Goal: Use online tool/utility: Utilize a website feature to perform a specific function

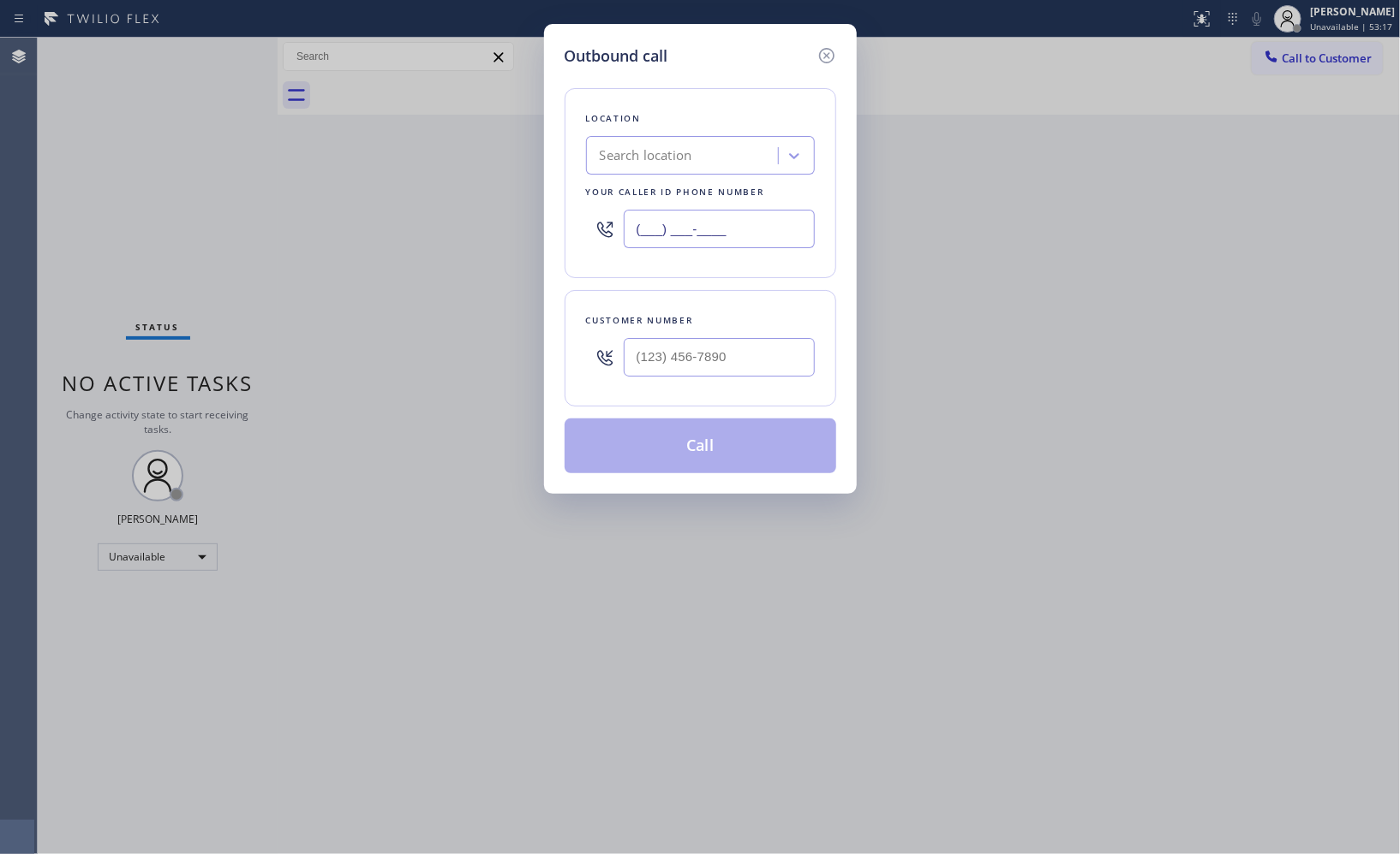
drag, startPoint x: 730, startPoint y: 210, endPoint x: 458, endPoint y: 61, distance: 310.1
click at [552, 135] on div "Outbound call Location Search location Your caller id phone number (___) ___-__…" at bounding box center [700, 259] width 313 height 470
paste input "833) 558-1241"
type input "[PHONE_NUMBER]"
paste input "818) 268-2849"
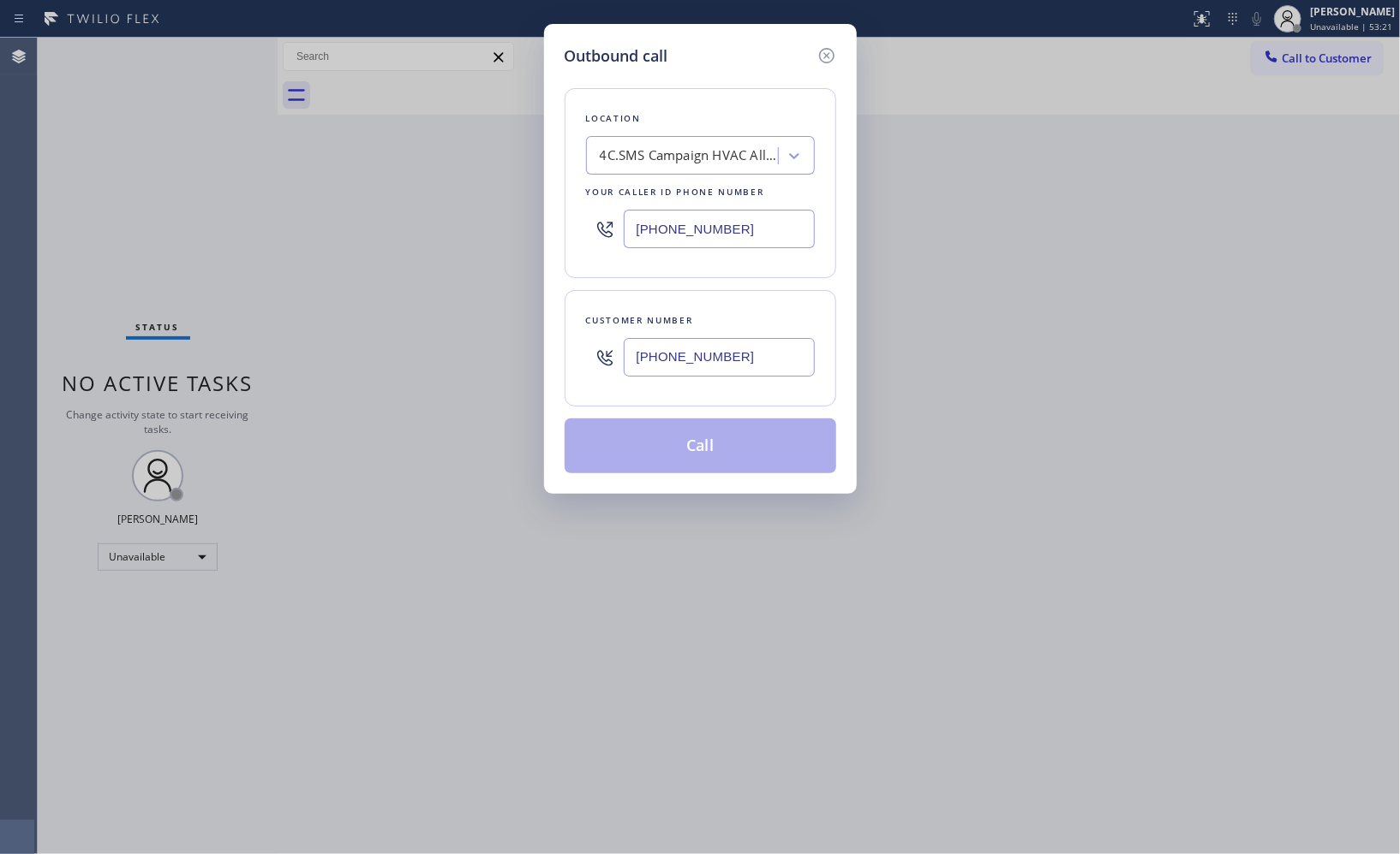
drag, startPoint x: 681, startPoint y: 353, endPoint x: 532, endPoint y: 343, distance: 149.3
click at [532, 344] on div "Outbound call Location 4C.SMS Campaign HVAC Alliance Experts Your caller id pho…" at bounding box center [700, 427] width 1400 height 854
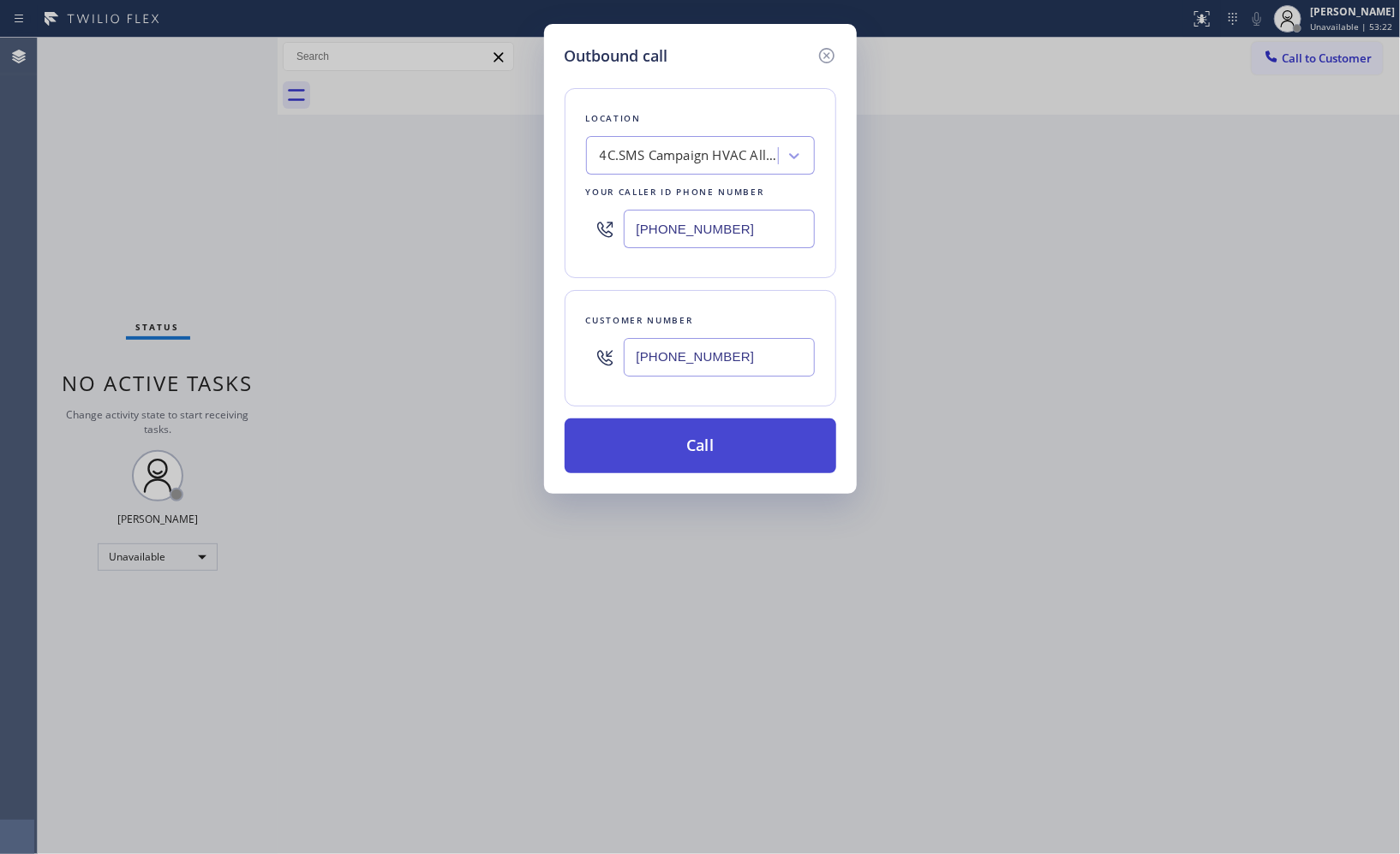
type input "[PHONE_NUMBER]"
click at [735, 448] on button "Call" at bounding box center [700, 446] width 271 height 55
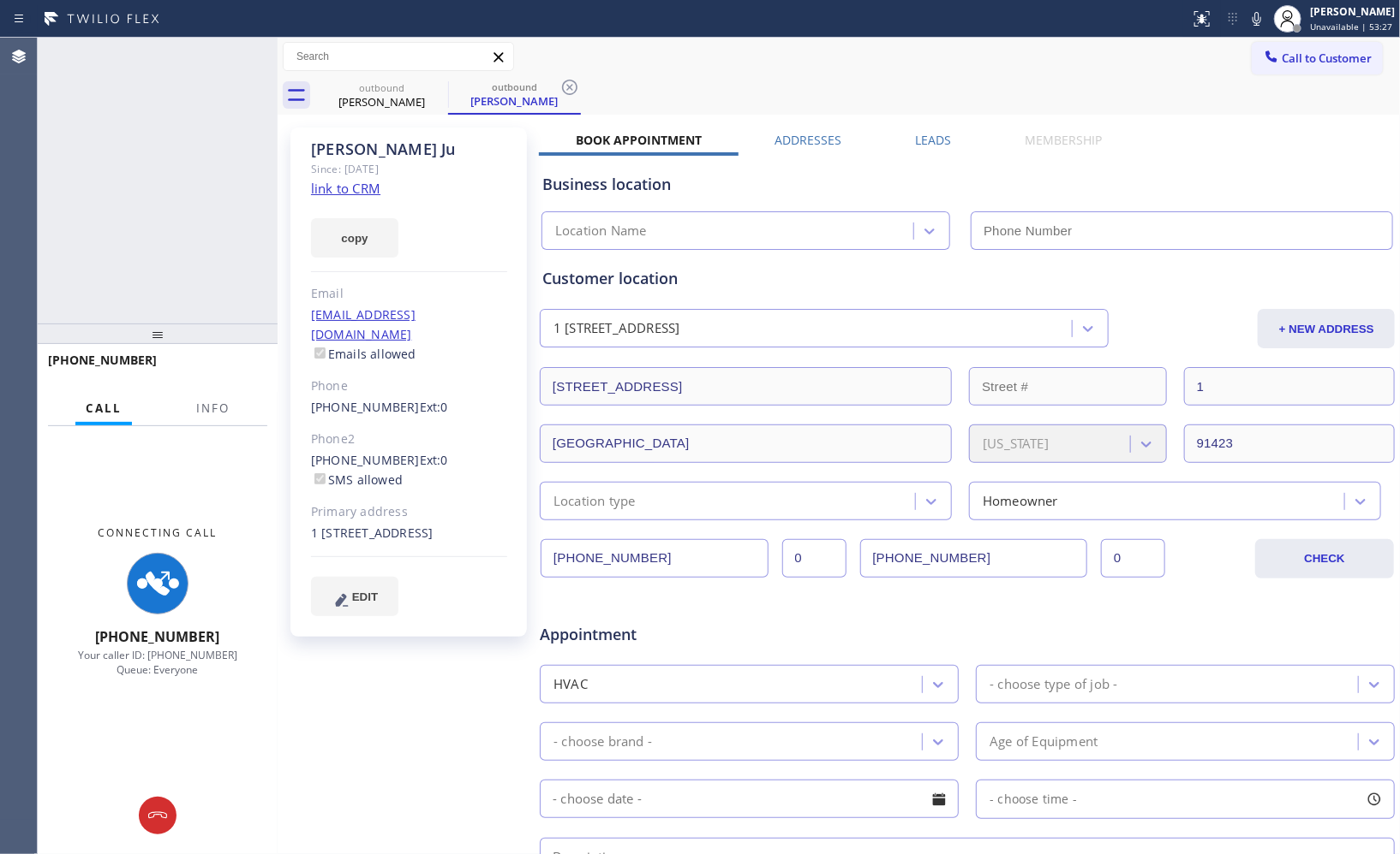
type input "[PHONE_NUMBER]"
click at [223, 397] on button "Info" at bounding box center [213, 409] width 54 height 34
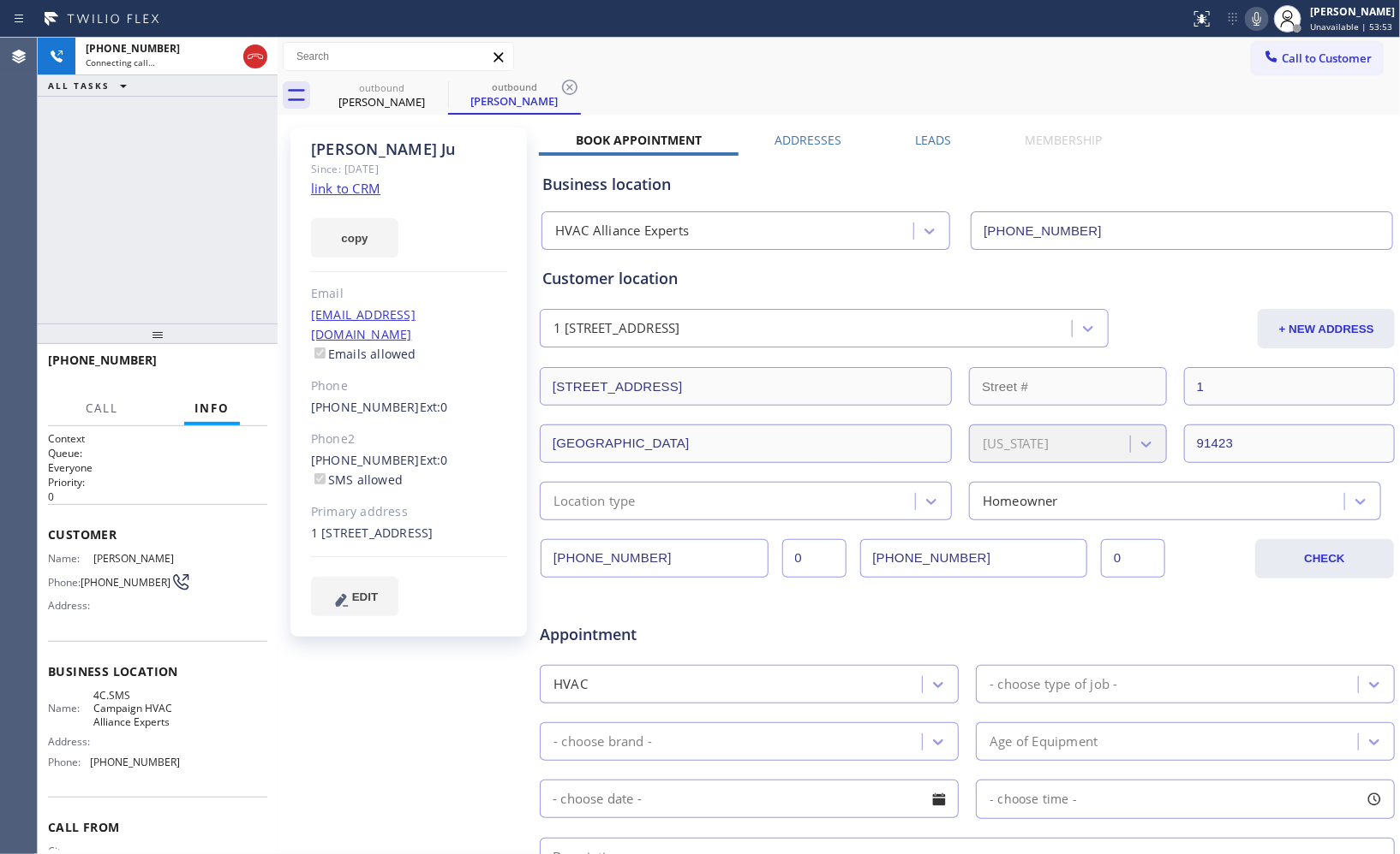
click at [1266, 8] on icon at bounding box center [1257, 19] width 21 height 21
click at [566, 86] on icon at bounding box center [570, 87] width 21 height 21
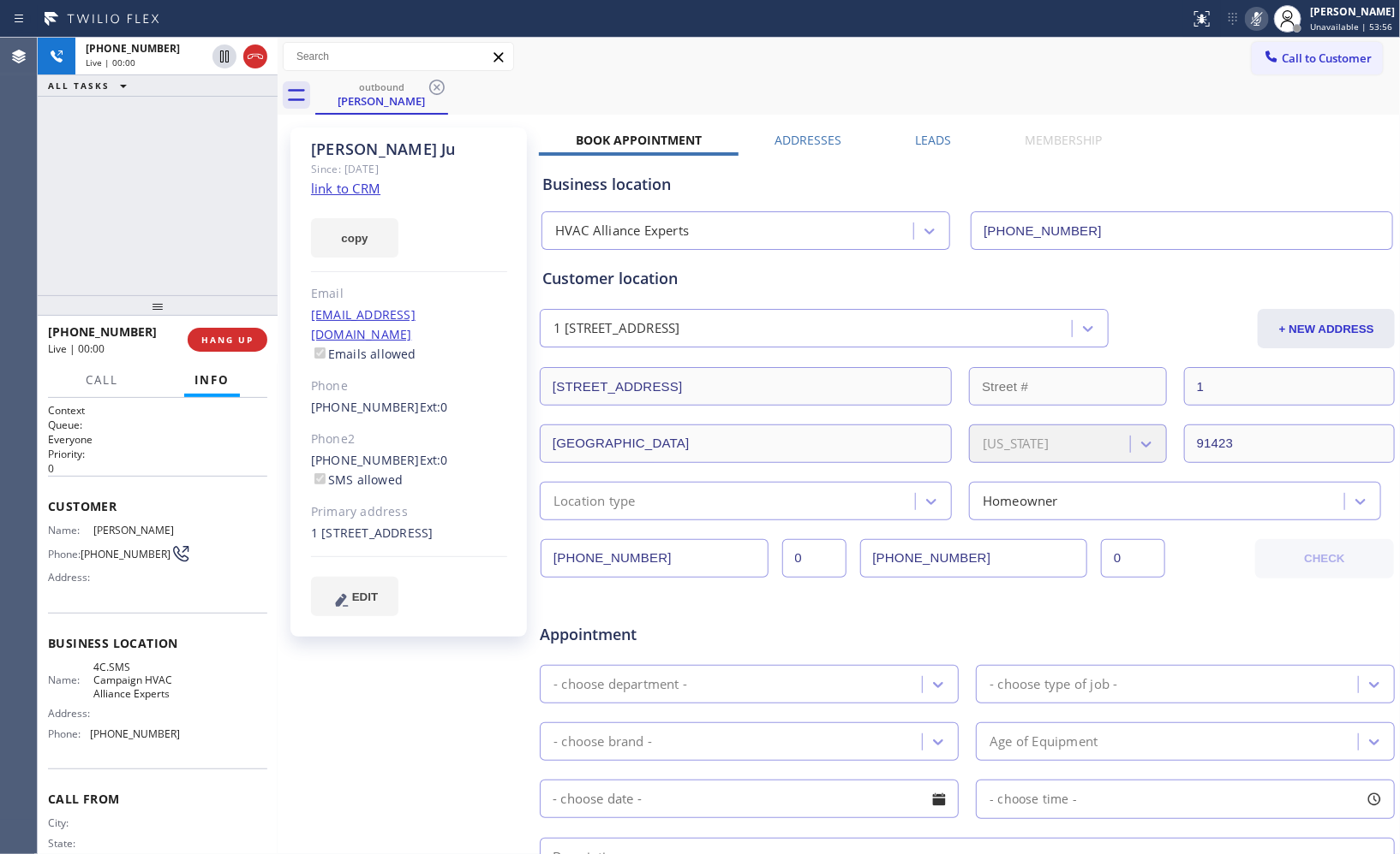
drag, startPoint x: 171, startPoint y: 346, endPoint x: 220, endPoint y: 202, distance: 152.1
click at [211, 296] on div at bounding box center [157, 306] width 240 height 21
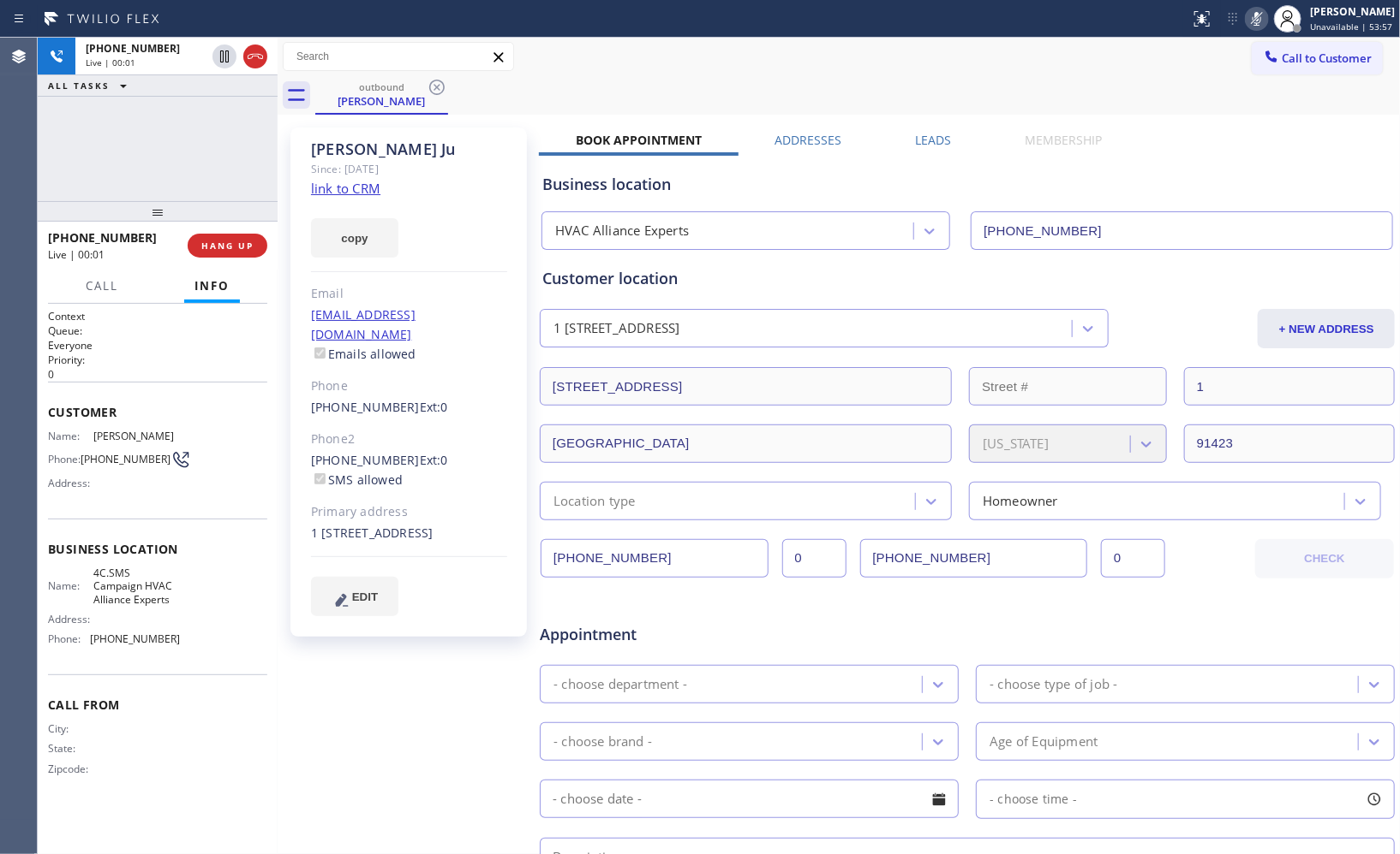
click at [1261, 13] on icon at bounding box center [1256, 19] width 8 height 14
click at [234, 248] on span "HANG UP" at bounding box center [227, 245] width 52 height 12
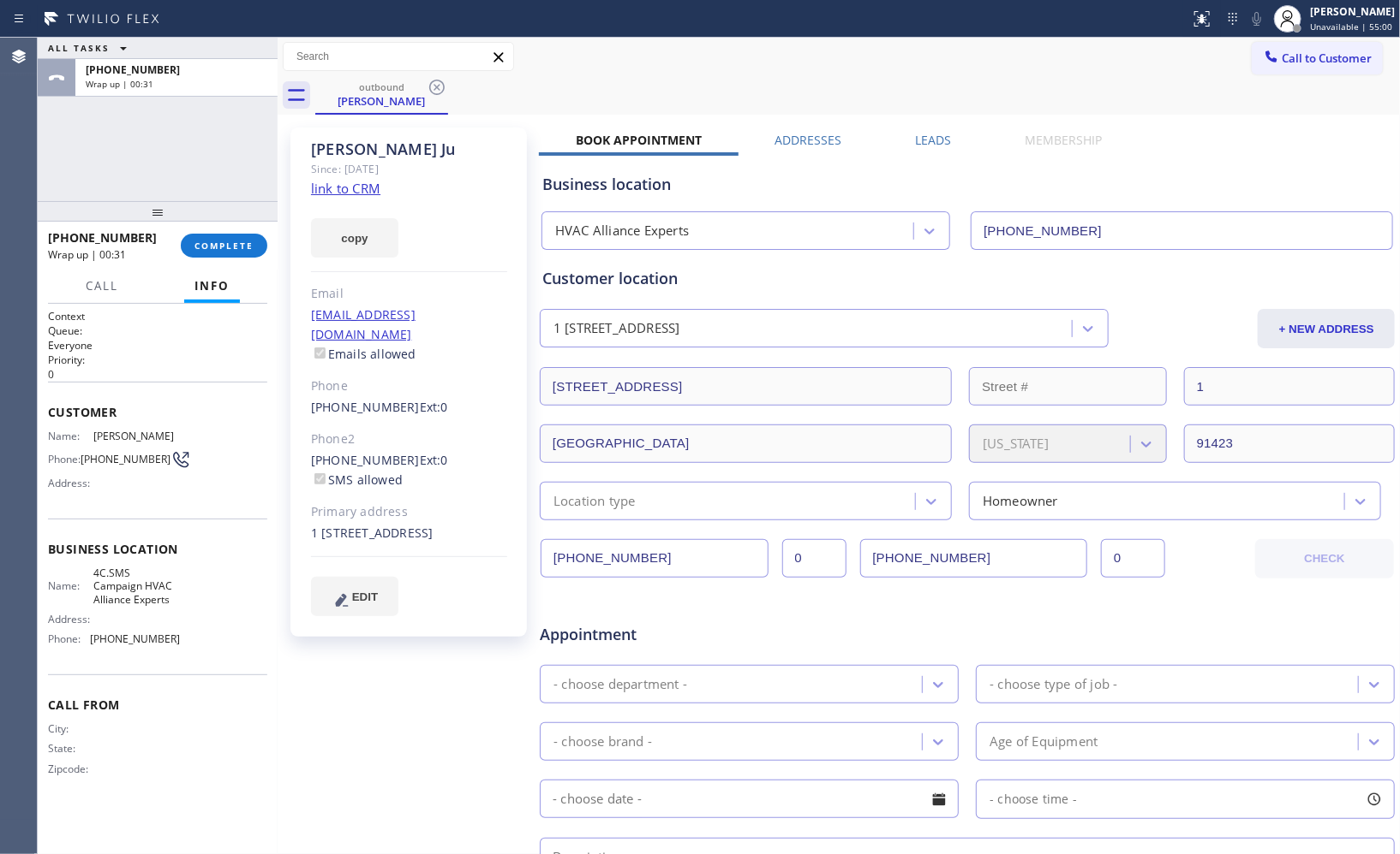
click at [881, 93] on div "outbound [PERSON_NAME]" at bounding box center [857, 94] width 1085 height 38
drag, startPoint x: 126, startPoint y: 236, endPoint x: 44, endPoint y: 241, distance: 82.2
click at [44, 241] on div "[PHONE_NUMBER] Wrap up | 00:33 COMPLETE" at bounding box center [157, 245] width 240 height 48
copy span "[PHONE_NUMBER]"
click at [231, 250] on span "COMPLETE" at bounding box center [224, 245] width 59 height 12
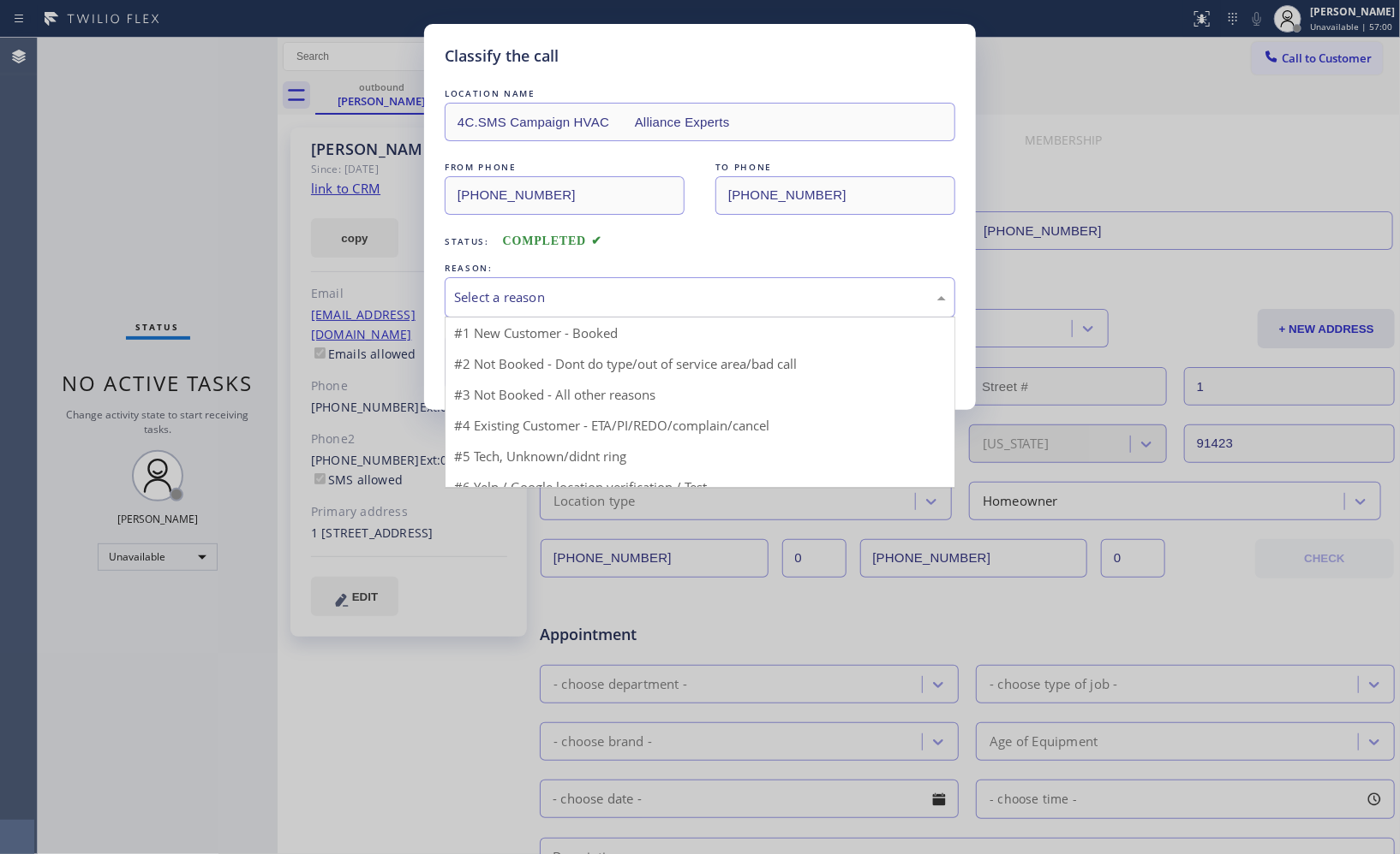
click at [618, 299] on div "Select a reason" at bounding box center [699, 297] width 491 height 20
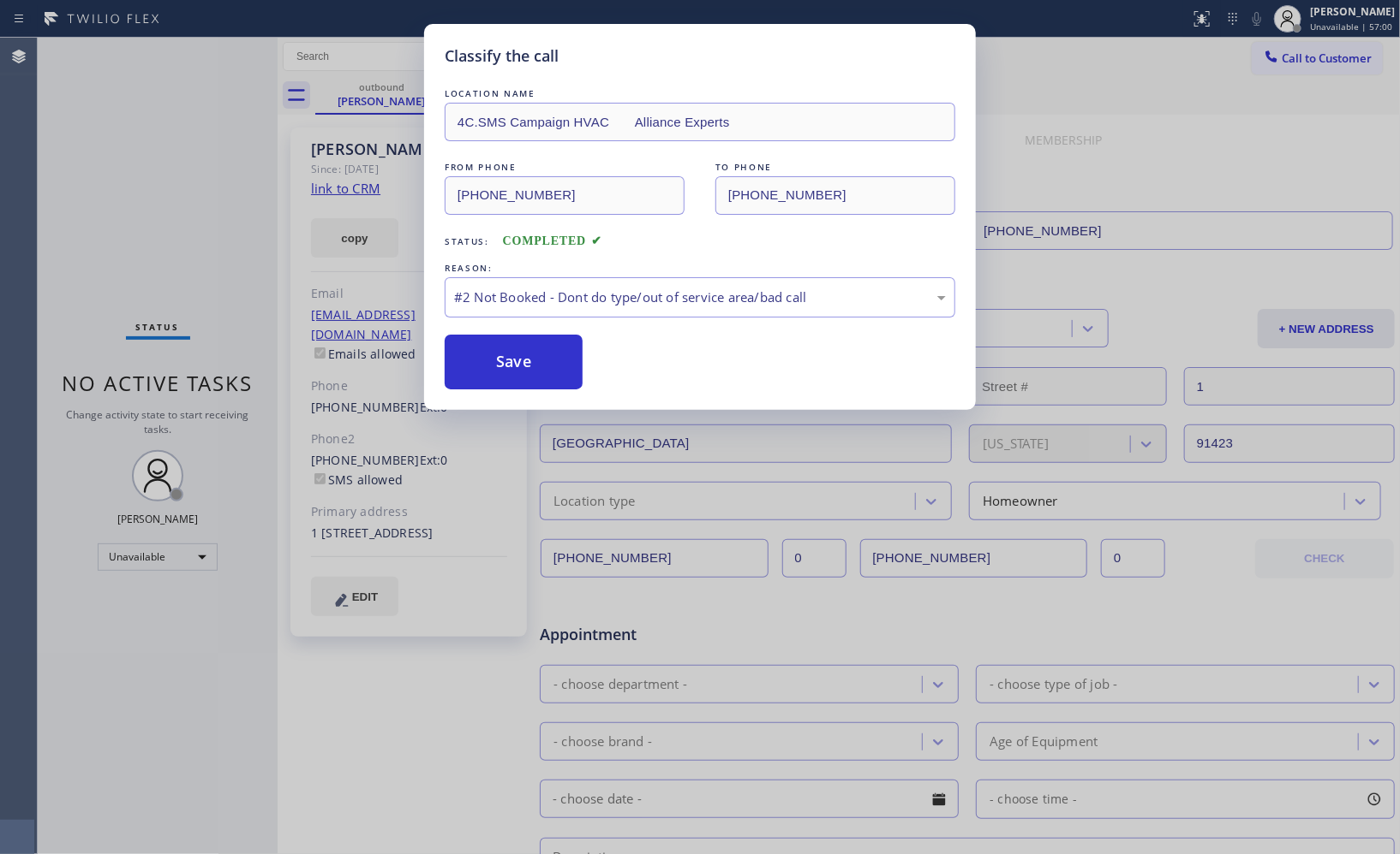
click at [517, 358] on button "Save" at bounding box center [513, 362] width 138 height 55
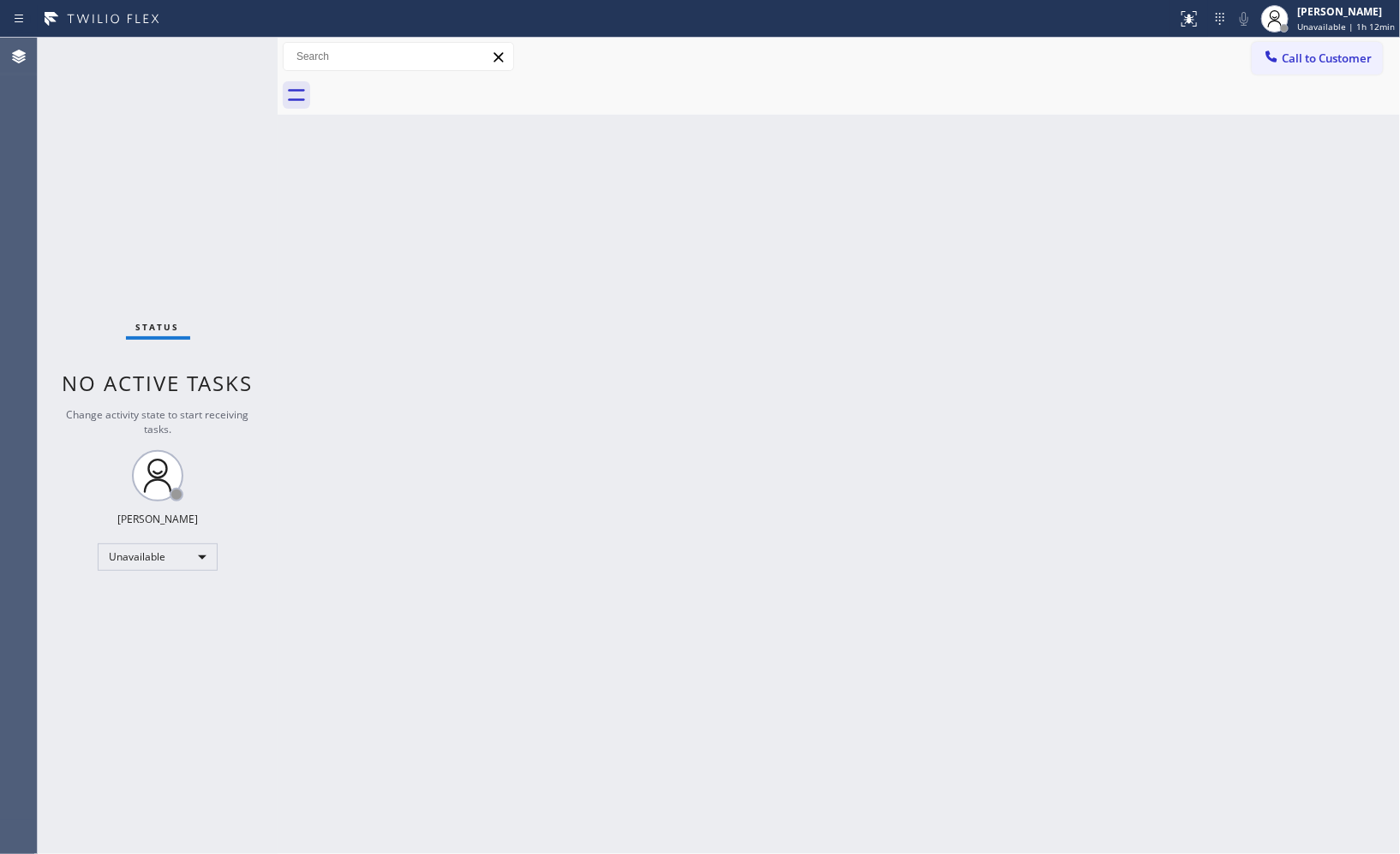
click at [1098, 94] on div at bounding box center [857, 94] width 1085 height 38
